Goal: Transaction & Acquisition: Purchase product/service

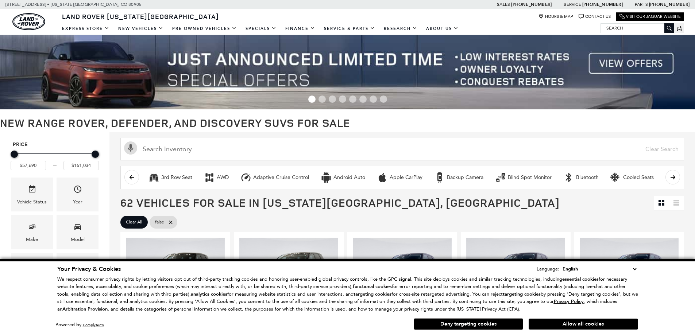
click at [451, 323] on button "Deny targeting cookies" at bounding box center [468, 325] width 109 height 12
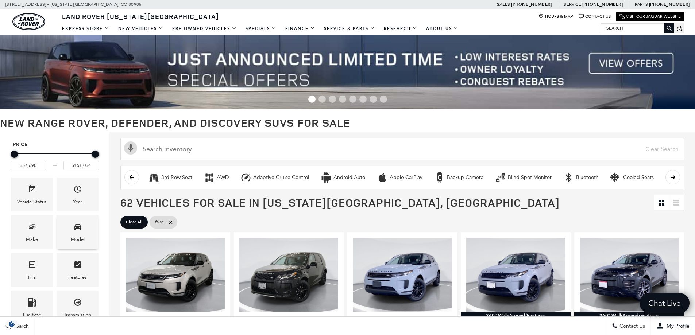
click at [78, 235] on span "Model" at bounding box center [77, 228] width 9 height 15
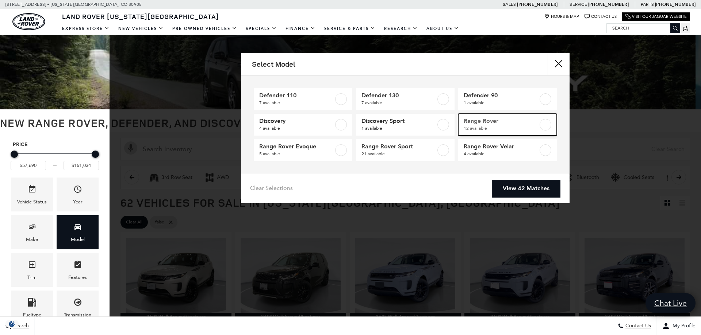
click at [485, 124] on span "Range Rover" at bounding box center [500, 120] width 74 height 7
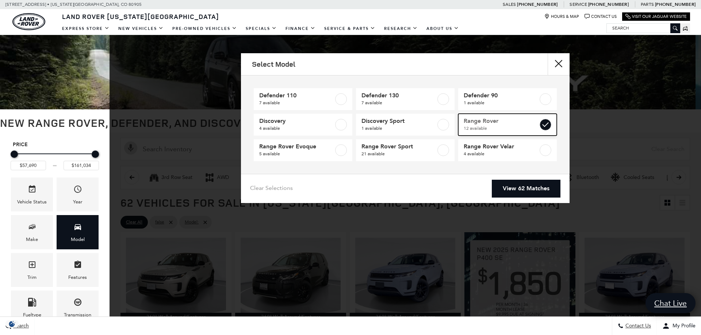
type input "$124,074"
checkbox input "true"
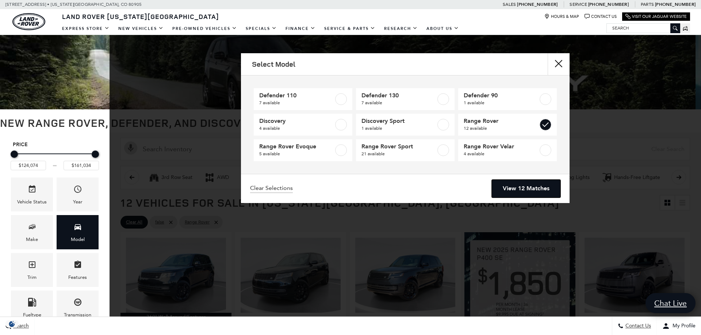
click at [512, 189] on link "View 12 Matches" at bounding box center [525, 189] width 69 height 18
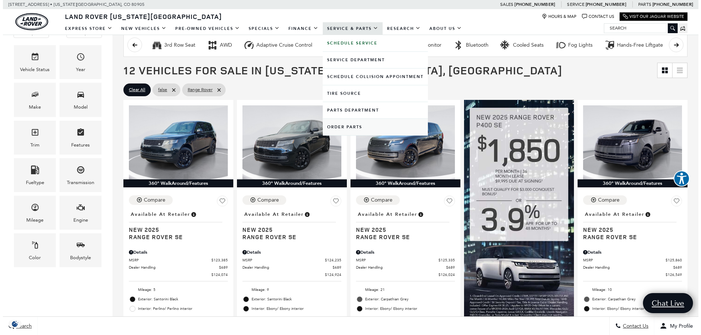
scroll to position [109, 0]
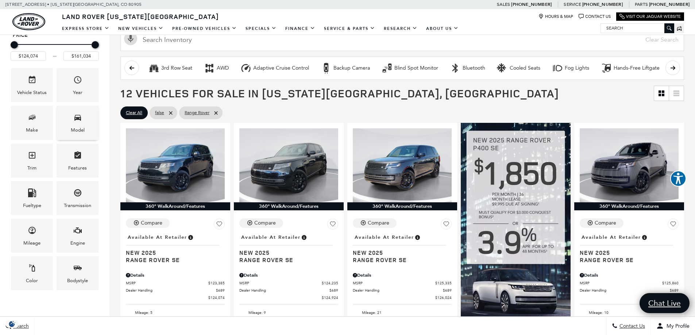
click at [73, 117] on icon "Model" at bounding box center [77, 117] width 9 height 9
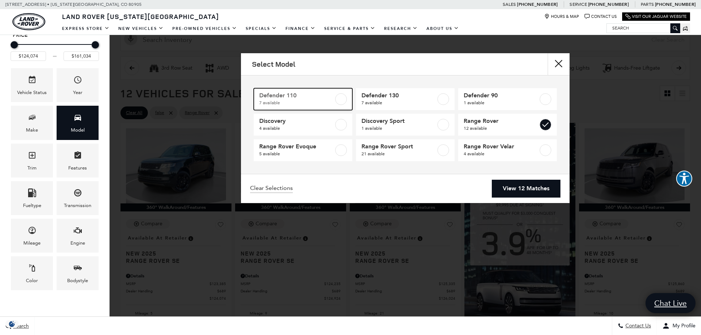
click at [335, 96] on div at bounding box center [341, 99] width 12 height 12
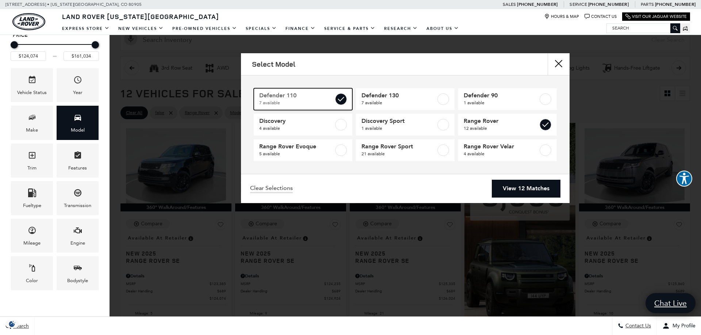
type input "$81,974"
checkbox input "true"
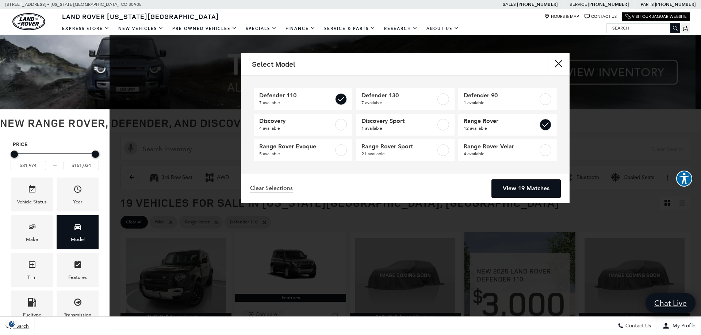
click at [534, 182] on link "View 19 Matches" at bounding box center [525, 189] width 69 height 18
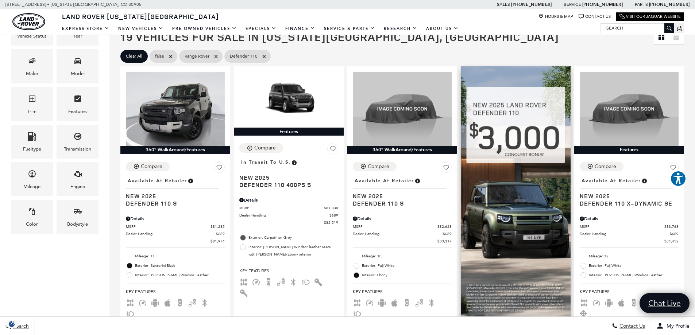
scroll to position [182, 0]
